Goal: Navigation & Orientation: Find specific page/section

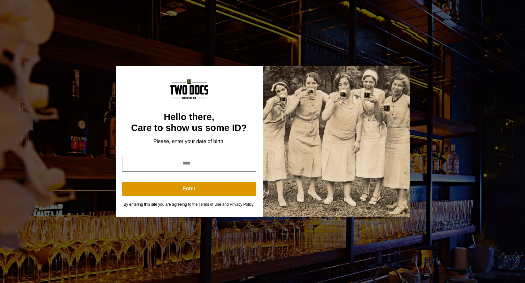
click at [178, 164] on input "year" at bounding box center [189, 163] width 134 height 17
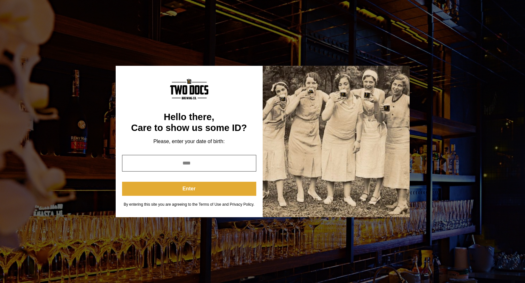
type input "****"
click at [196, 192] on button "Enter" at bounding box center [189, 189] width 134 height 14
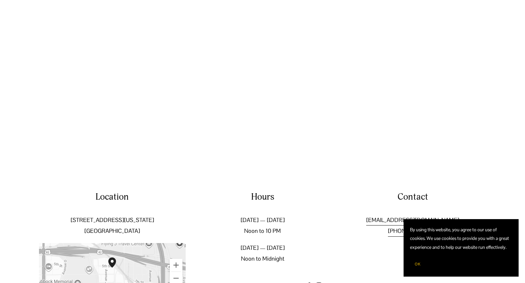
scroll to position [1009, 0]
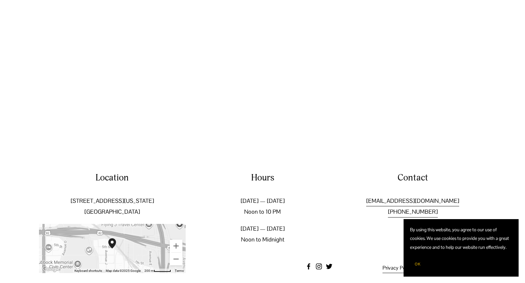
click at [113, 236] on img "Two Docs Brewing Co. 502 Texas Avenue Lubbock, TX, 79401, United States" at bounding box center [116, 249] width 20 height 26
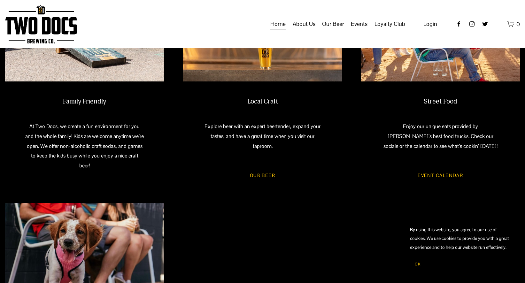
scroll to position [243, 0]
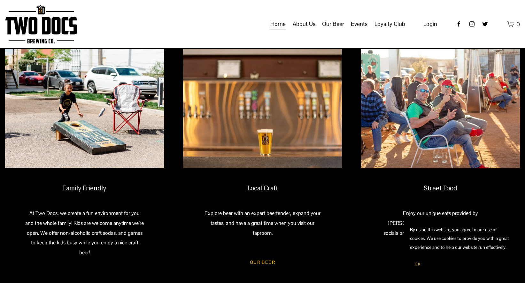
click at [333, 29] on span "Our Beer" at bounding box center [333, 24] width 22 height 11
click at [0, 0] on span "Taproom Menu" at bounding box center [0, 0] width 0 height 0
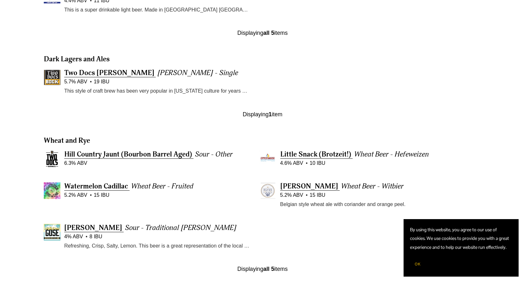
scroll to position [479, 0]
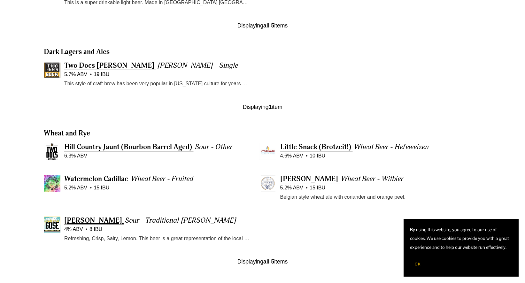
click at [91, 220] on span "Chilton Gose" at bounding box center [93, 220] width 58 height 9
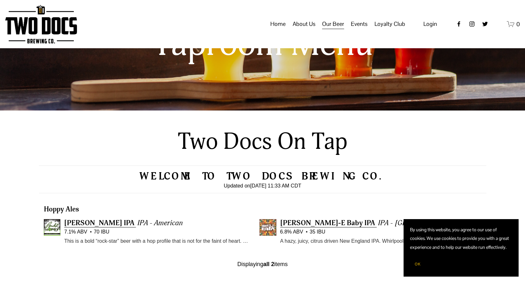
scroll to position [32, 0]
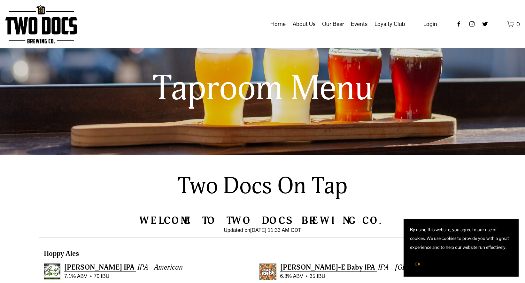
click at [307, 28] on span "About Us" at bounding box center [304, 24] width 23 height 11
click at [274, 30] on link "Home" at bounding box center [277, 24] width 15 height 12
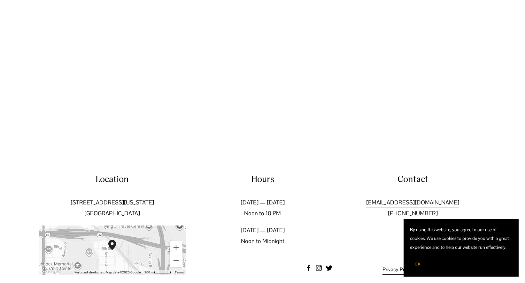
scroll to position [1009, 0]
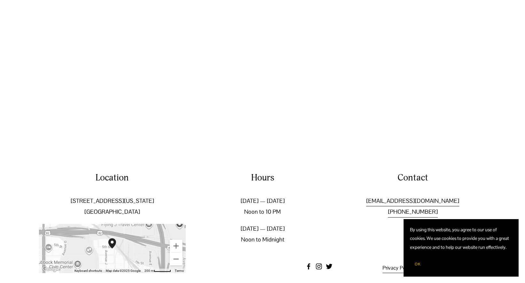
click at [414, 263] on button "OK" at bounding box center [417, 264] width 15 height 12
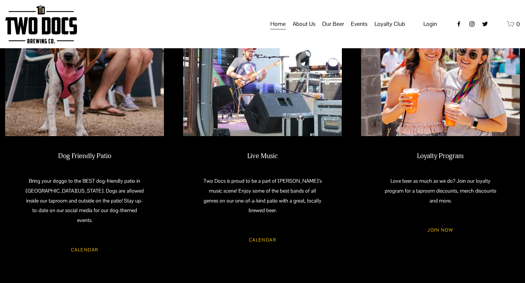
scroll to position [498, 0]
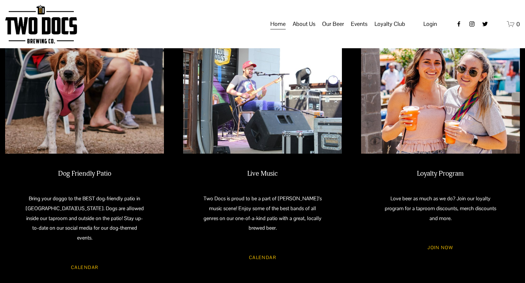
click at [0, 0] on span "Calendar" at bounding box center [0, 0] width 0 height 0
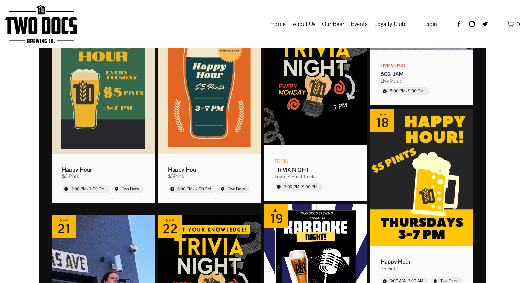
scroll to position [256, 0]
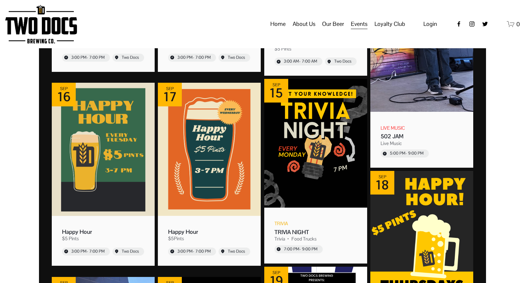
click at [0, 0] on span "Vendors & Musicians" at bounding box center [0, 0] width 0 height 0
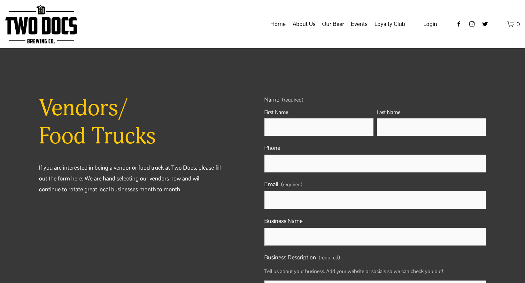
scroll to position [307, 0]
